Goal: Transaction & Acquisition: Purchase product/service

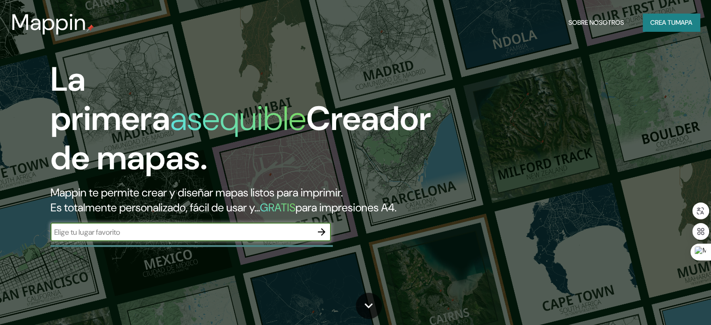
click at [141, 238] on input "text" at bounding box center [182, 232] width 262 height 11
type input "[PERSON_NAME] [GEOGRAPHIC_DATA]"
click at [322, 238] on icon "button" at bounding box center [321, 231] width 11 height 11
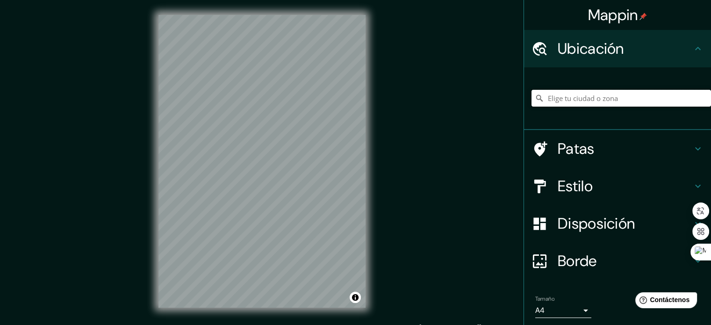
click at [589, 99] on input "Elige tu ciudad o zona" at bounding box center [622, 98] width 180 height 17
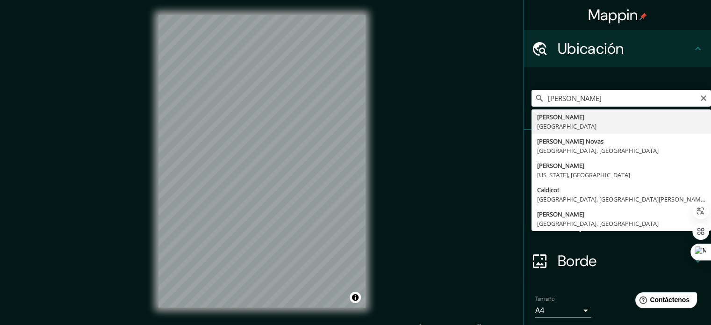
type input "[PERSON_NAME], [GEOGRAPHIC_DATA]"
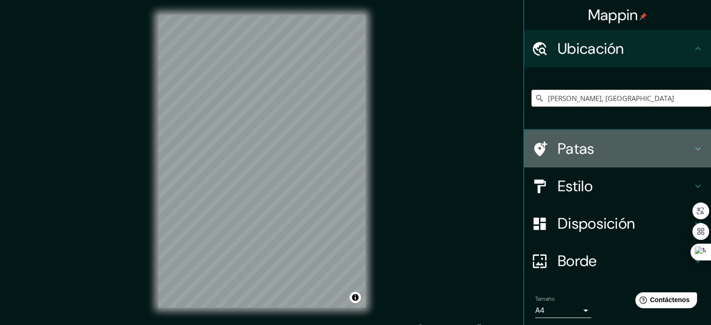
click at [566, 145] on font "Patas" at bounding box center [576, 149] width 37 height 20
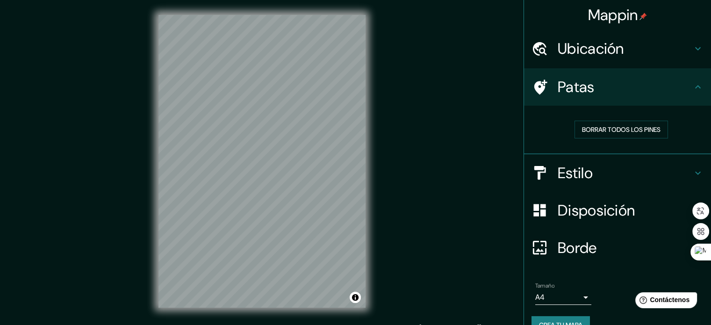
click at [577, 95] on font "Patas" at bounding box center [576, 87] width 37 height 20
click at [571, 165] on font "Estilo" at bounding box center [575, 173] width 35 height 20
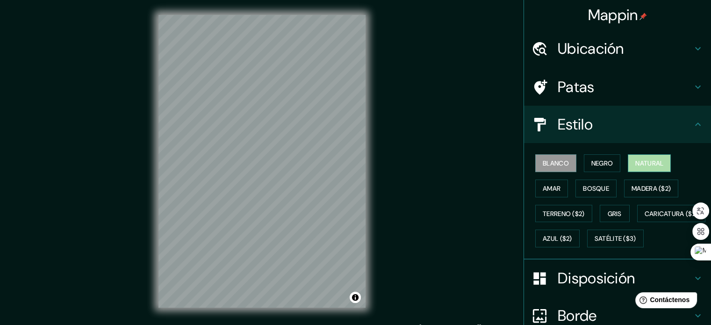
click at [642, 159] on font "Natural" at bounding box center [649, 163] width 28 height 8
click at [592, 158] on font "Negro" at bounding box center [603, 163] width 22 height 12
click at [557, 160] on font "Blanco" at bounding box center [556, 163] width 26 height 8
click at [554, 188] on font "Amar" at bounding box center [552, 188] width 18 height 8
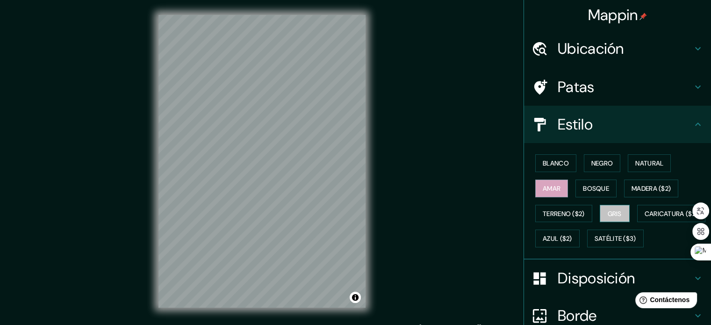
click at [614, 217] on font "Gris" at bounding box center [615, 214] width 14 height 12
click at [600, 216] on button "Gris" at bounding box center [615, 214] width 30 height 18
click at [582, 213] on button "Terreno ($2)" at bounding box center [563, 214] width 57 height 18
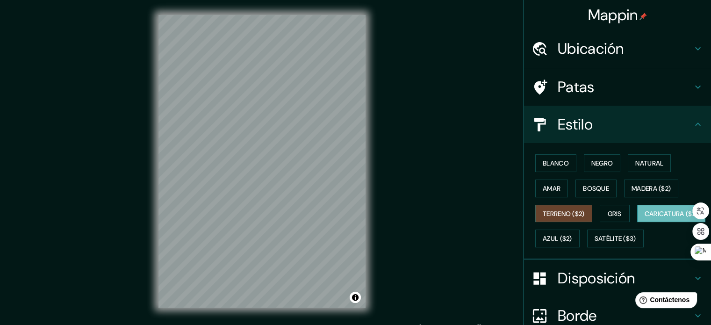
click at [645, 218] on font "Caricatura ($2)" at bounding box center [672, 213] width 54 height 8
click at [544, 161] on font "Blanco" at bounding box center [556, 163] width 26 height 8
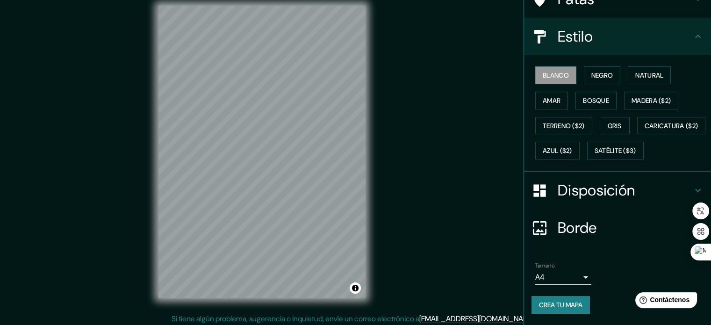
scroll to position [12, 0]
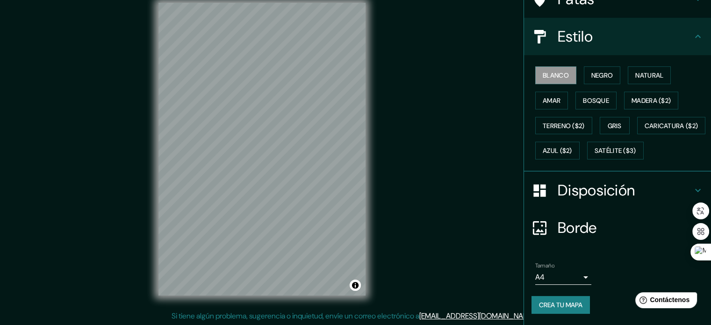
click at [584, 184] on font "Disposición" at bounding box center [596, 190] width 77 height 20
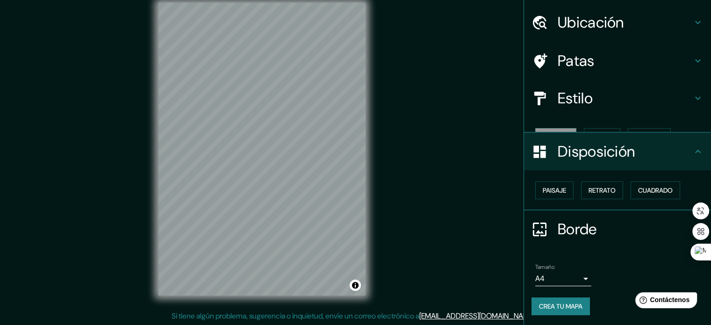
scroll to position [11, 0]
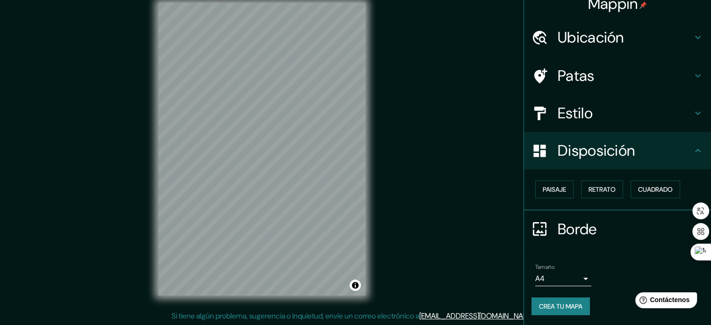
click at [610, 155] on font "Disposición" at bounding box center [596, 151] width 77 height 20
click at [693, 148] on icon at bounding box center [698, 150] width 11 height 11
click at [693, 152] on icon at bounding box center [698, 150] width 11 height 11
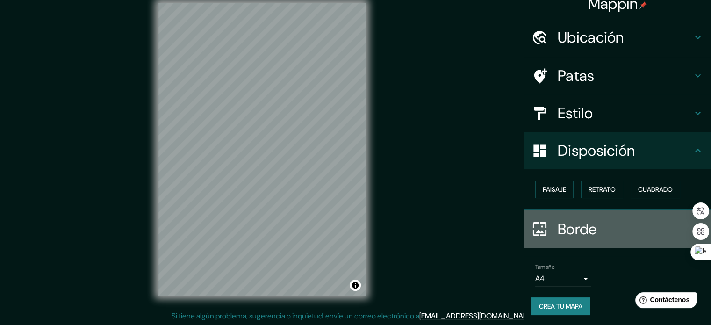
click at [671, 228] on h4 "Borde" at bounding box center [625, 229] width 135 height 19
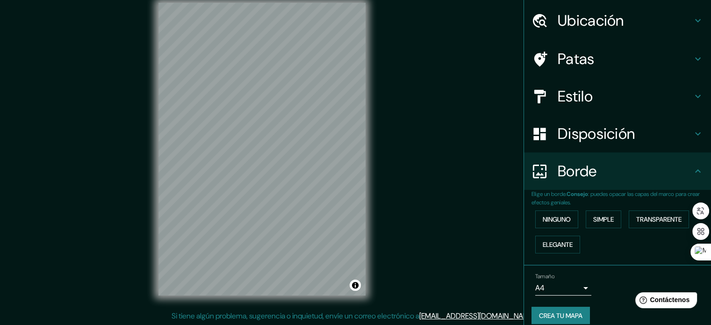
scroll to position [37, 0]
